Goal: Task Accomplishment & Management: Use online tool/utility

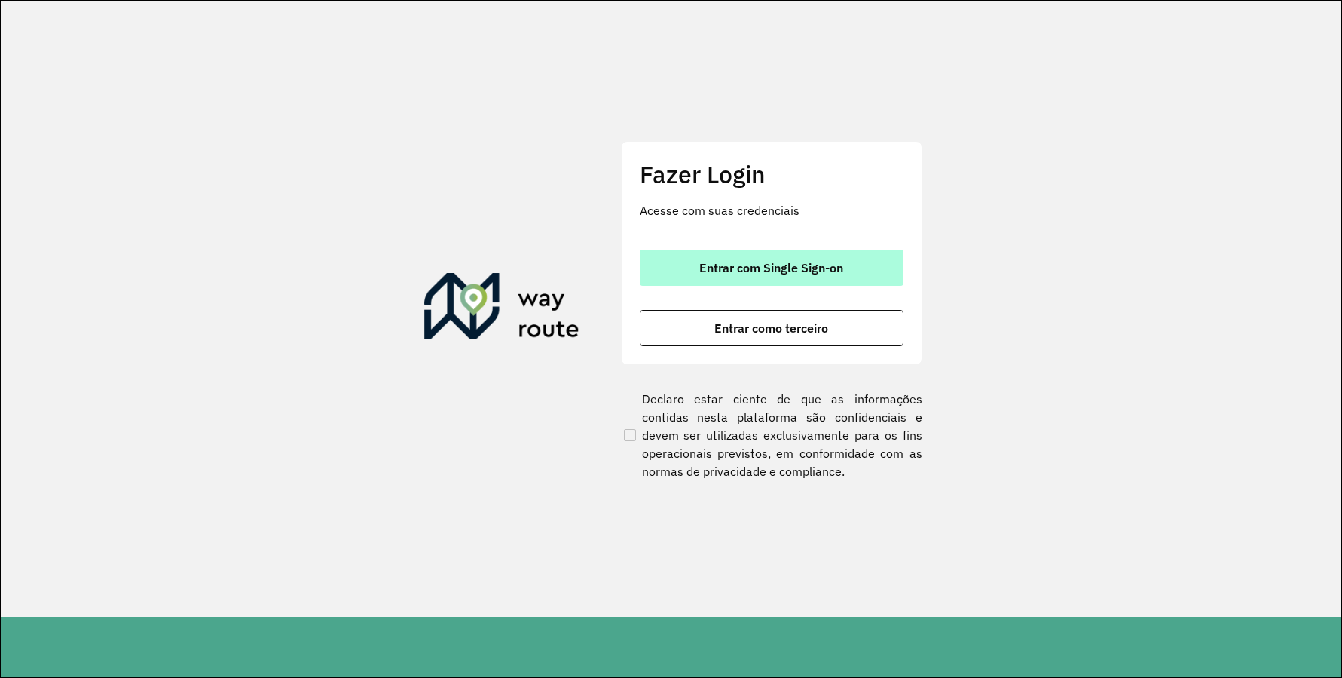
click at [672, 257] on button "Entrar com Single Sign-on" at bounding box center [772, 267] width 264 height 36
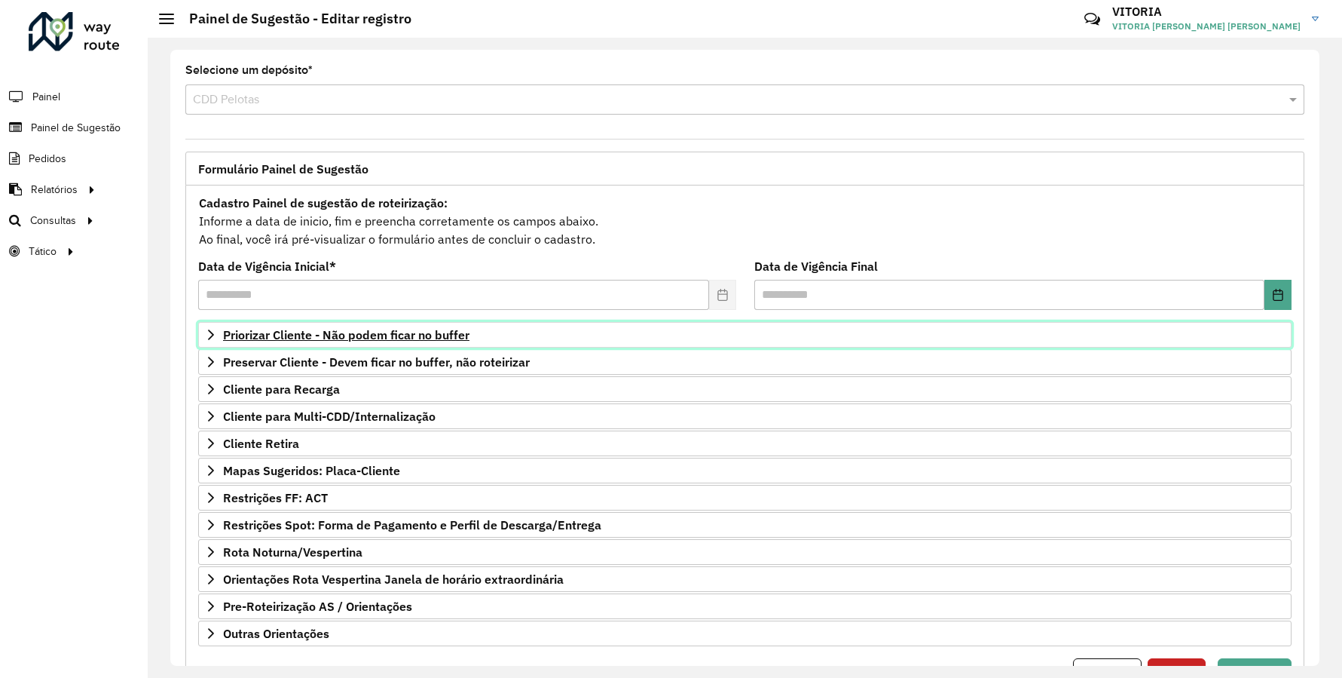
click at [320, 335] on span "Priorizar Cliente - Não podem ficar no buffer" at bounding box center [346, 335] width 246 height 12
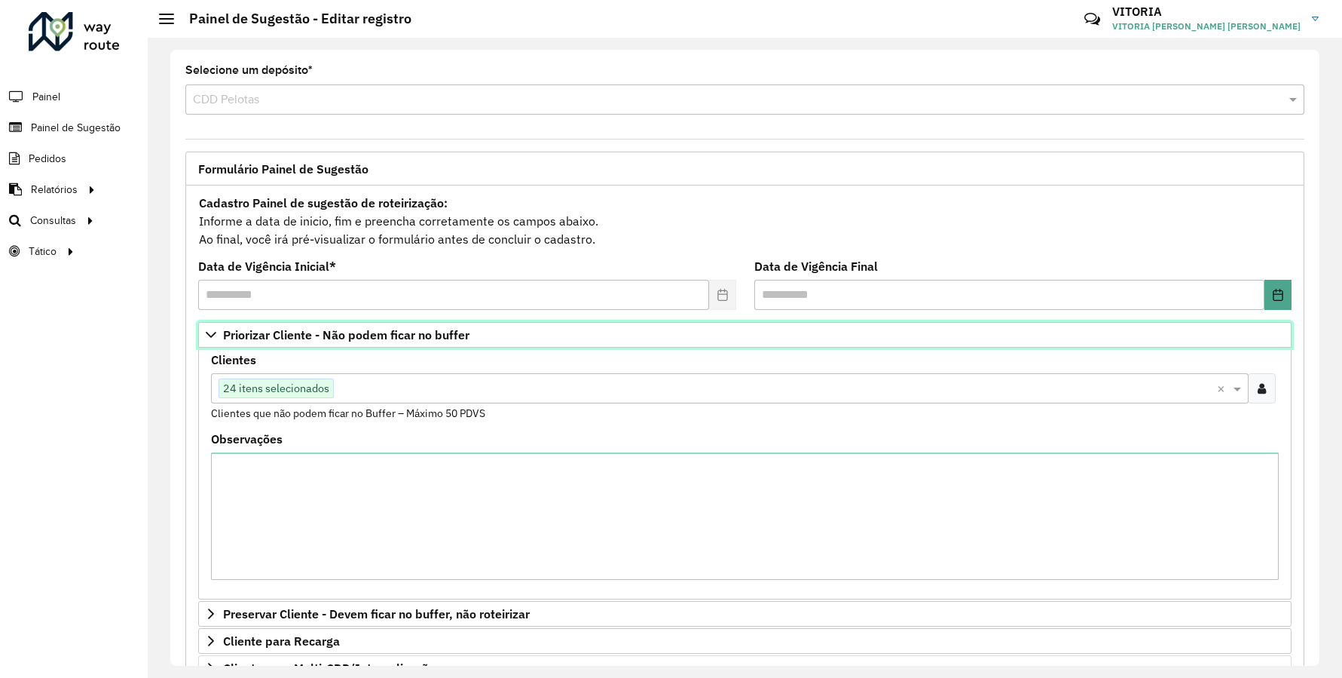
scroll to position [326, 0]
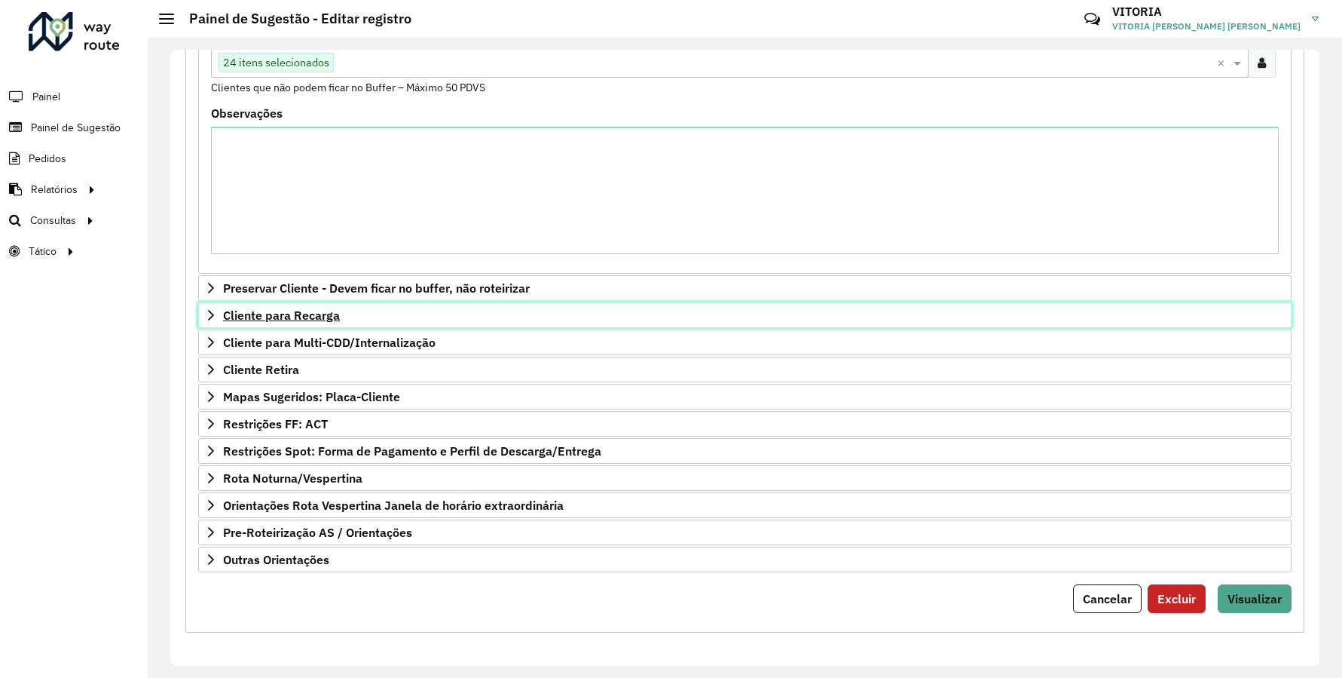
click at [338, 314] on span "Cliente para Recarga" at bounding box center [281, 315] width 117 height 12
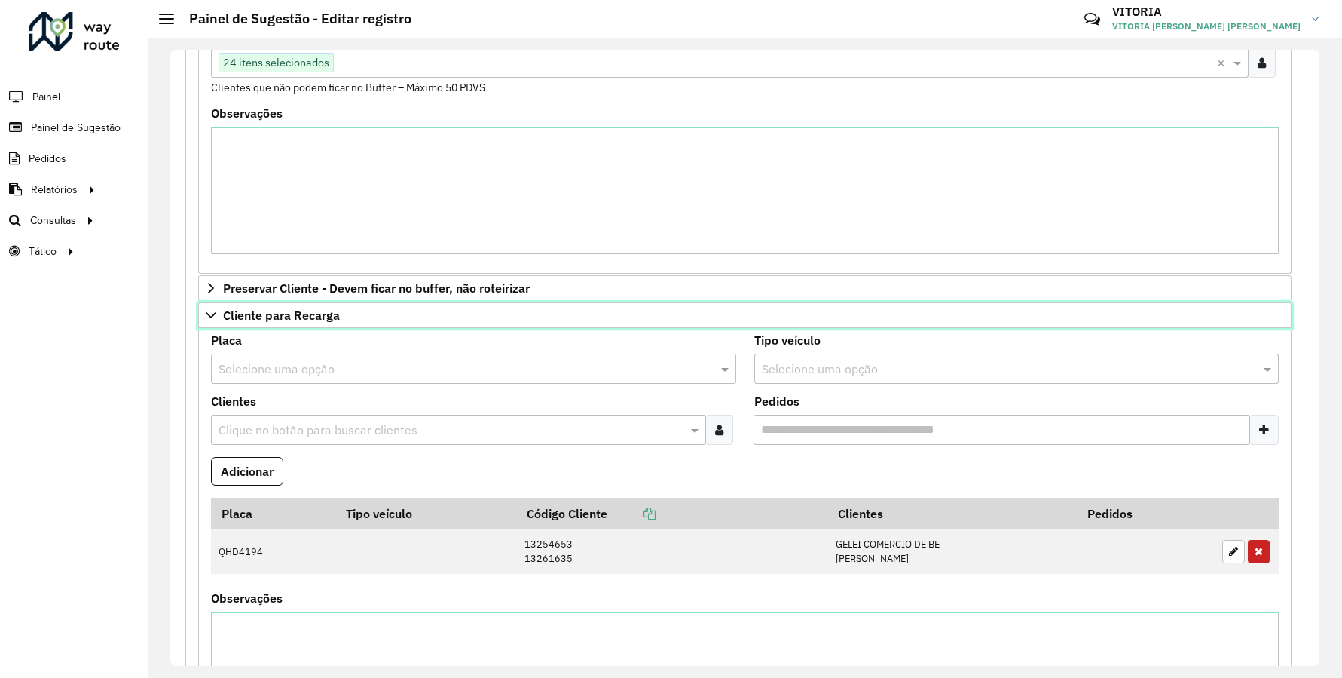
scroll to position [552, 0]
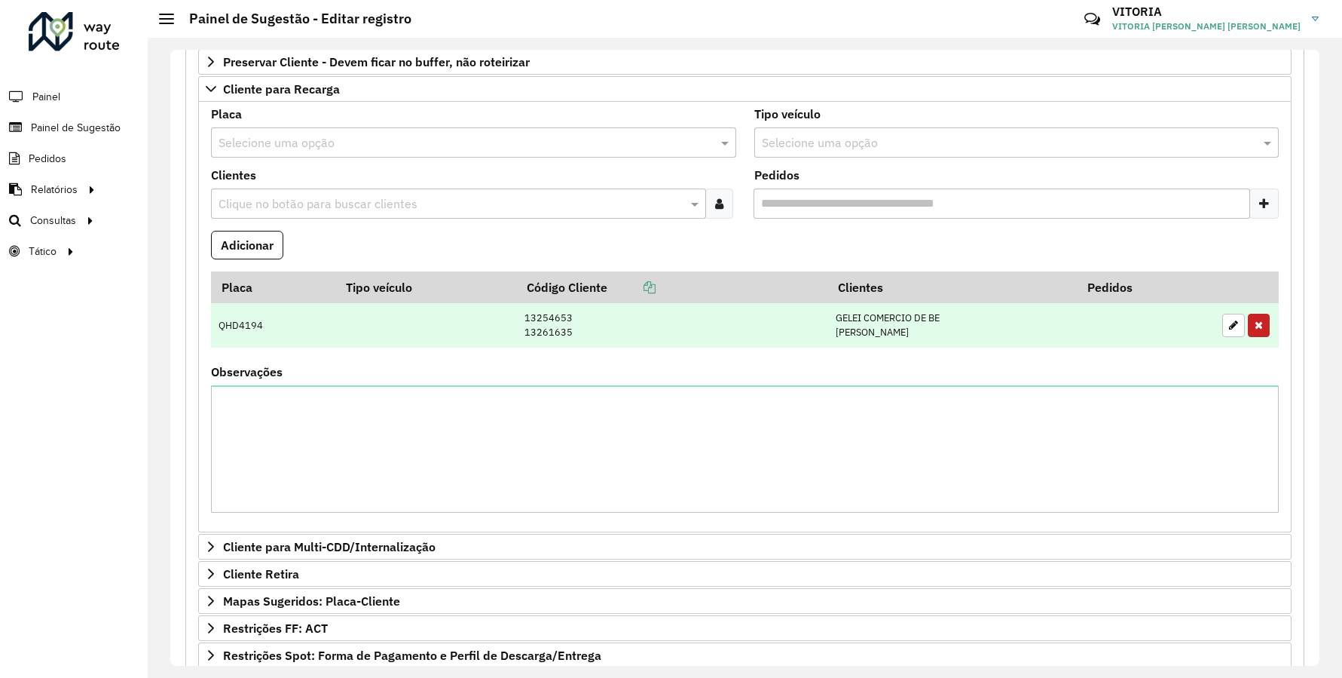
click at [1255, 326] on icon "button" at bounding box center [1259, 325] width 8 height 11
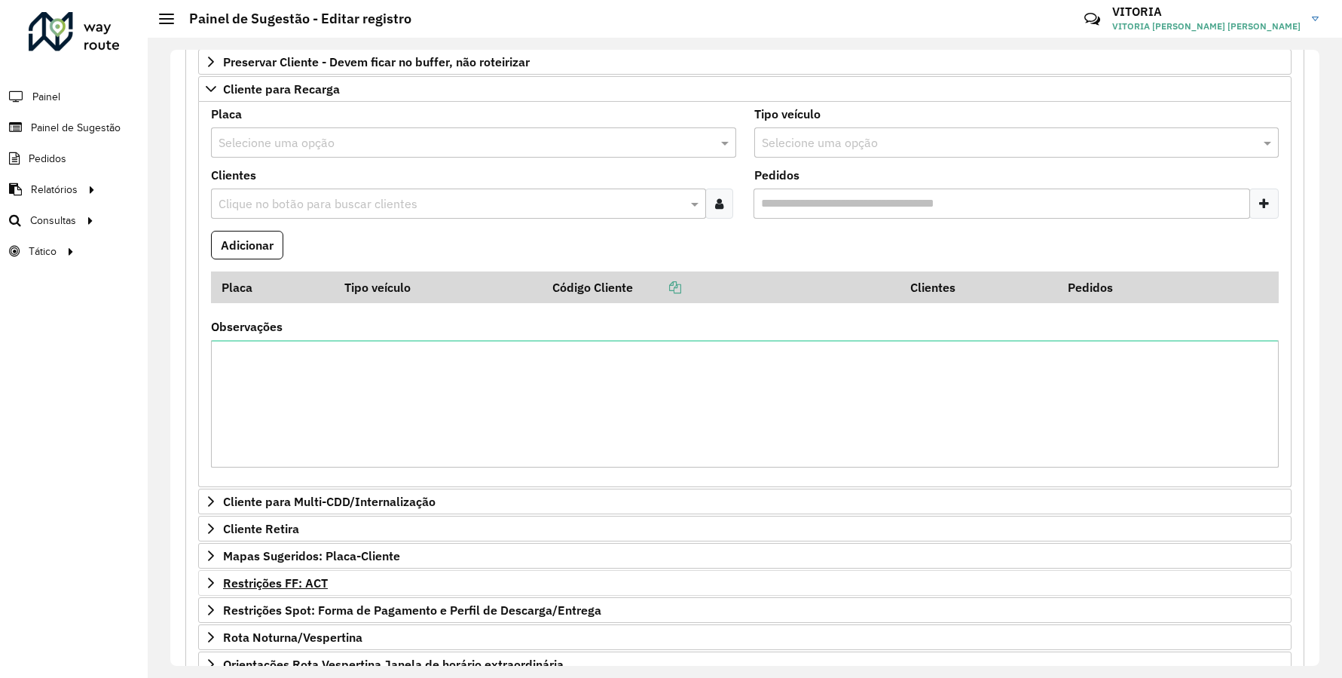
scroll to position [711, 0]
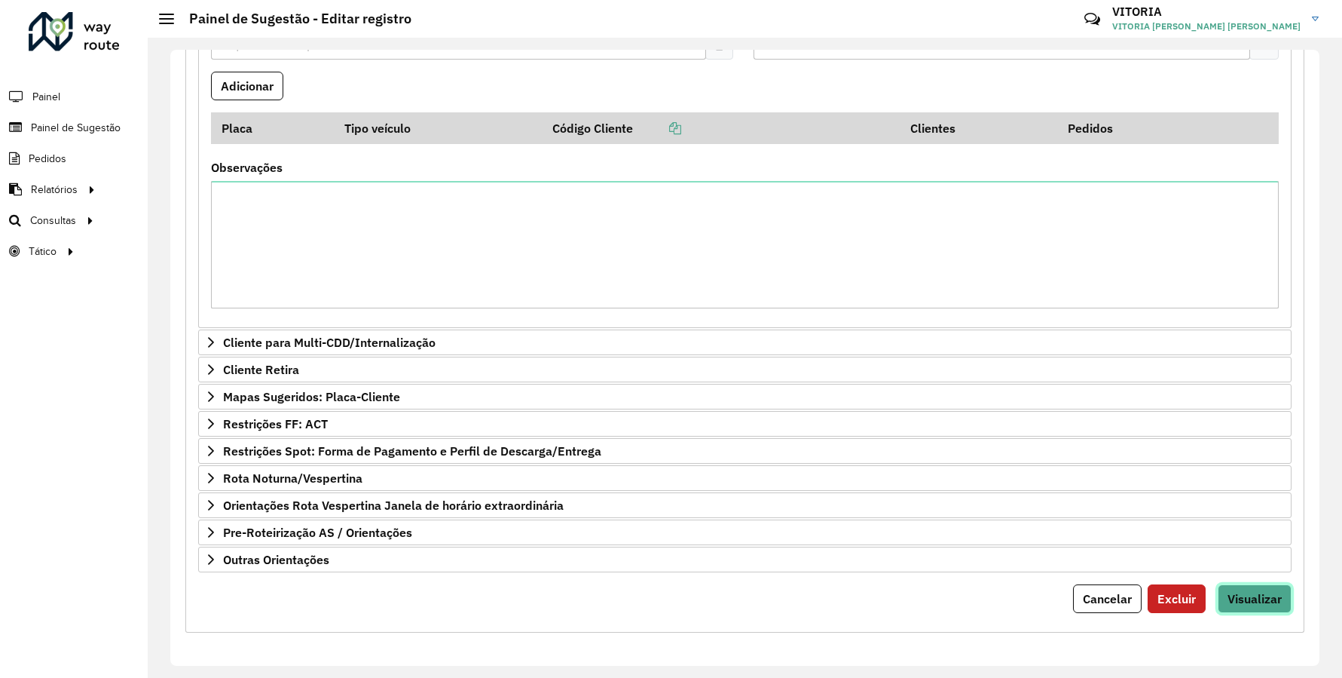
click at [1278, 604] on button "Visualizar" at bounding box center [1255, 598] width 74 height 29
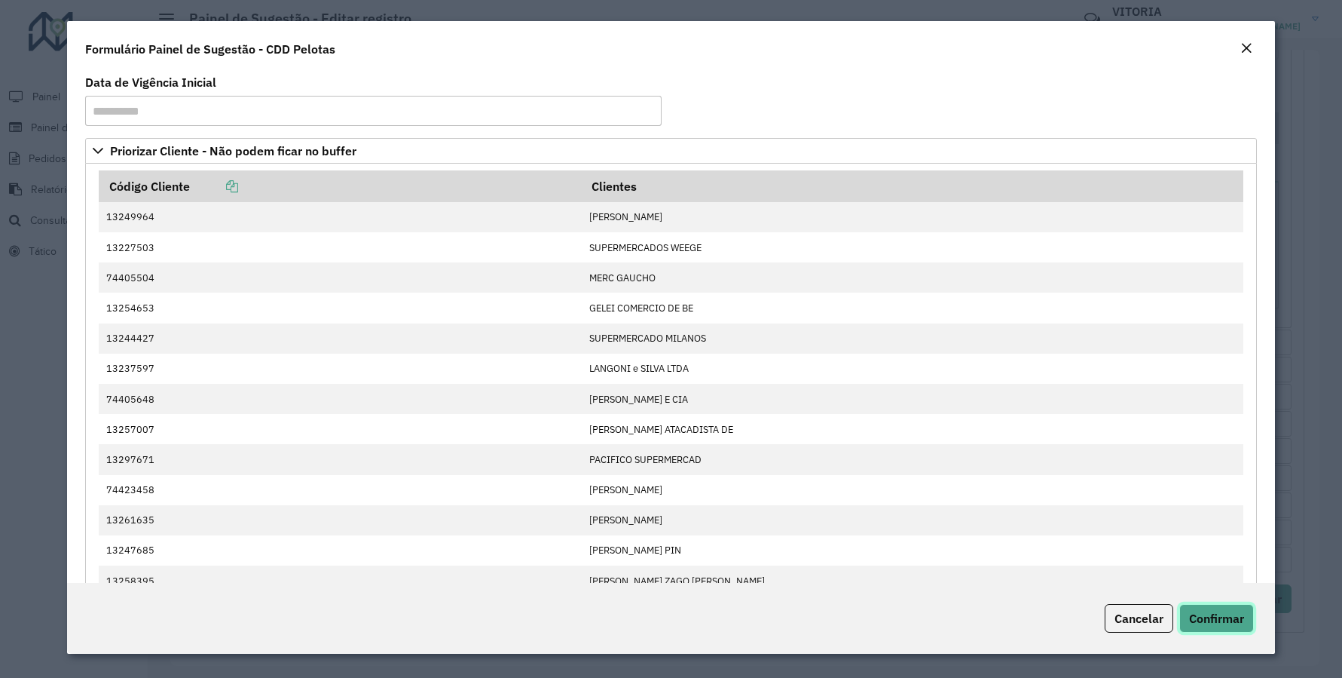
click at [1249, 615] on button "Confirmar" at bounding box center [1217, 618] width 75 height 29
